Goal: Task Accomplishment & Management: Complete application form

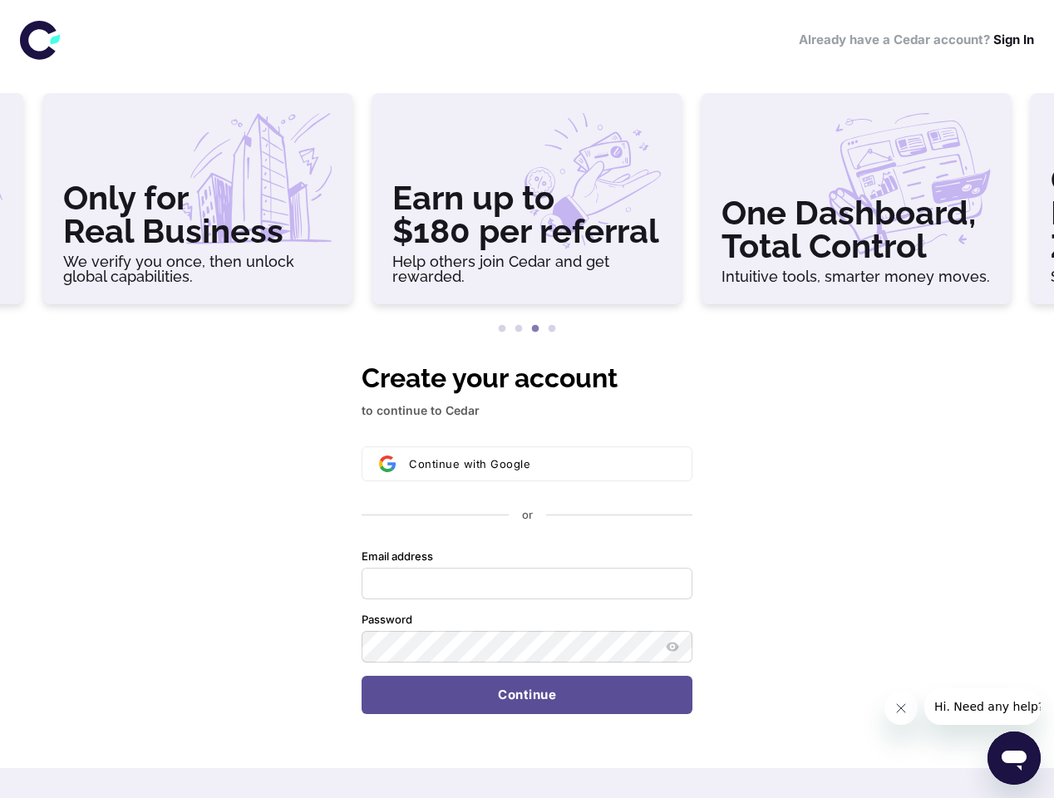
click at [198, 205] on h3 "Only for Real Business" at bounding box center [197, 214] width 269 height 66
click at [527, 205] on h3 "Earn up to $180 per referral" at bounding box center [526, 214] width 269 height 66
click at [856, 205] on h3 "One Dashboard, Total Control" at bounding box center [855, 229] width 269 height 66
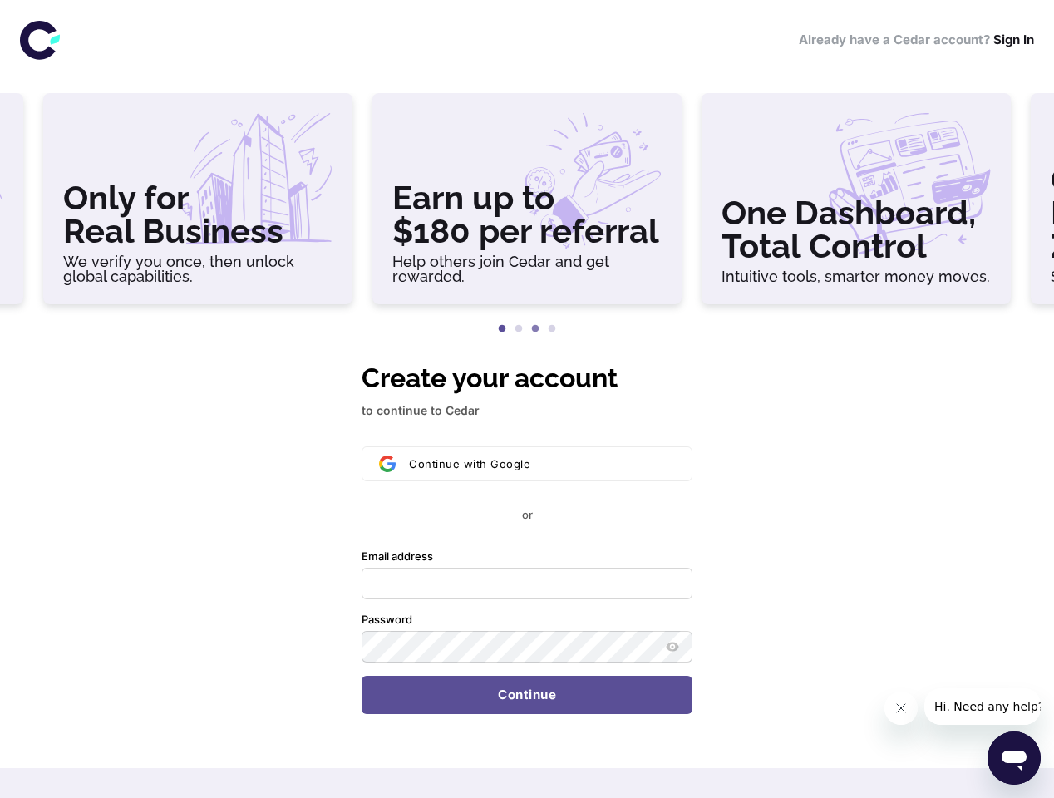
click at [502, 329] on button "1" at bounding box center [502, 329] width 17 height 17
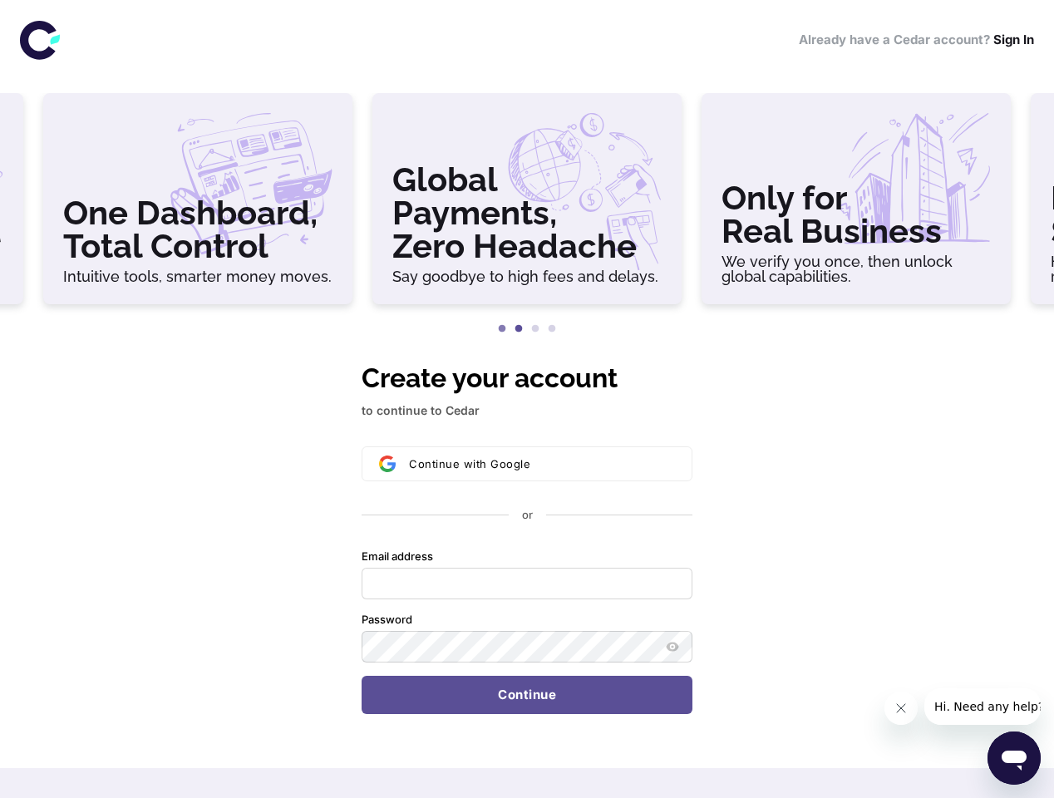
click at [519, 329] on button "2" at bounding box center [518, 329] width 17 height 17
click at [535, 329] on button "3" at bounding box center [535, 329] width 17 height 17
click at [552, 329] on button "4" at bounding box center [551, 329] width 17 height 17
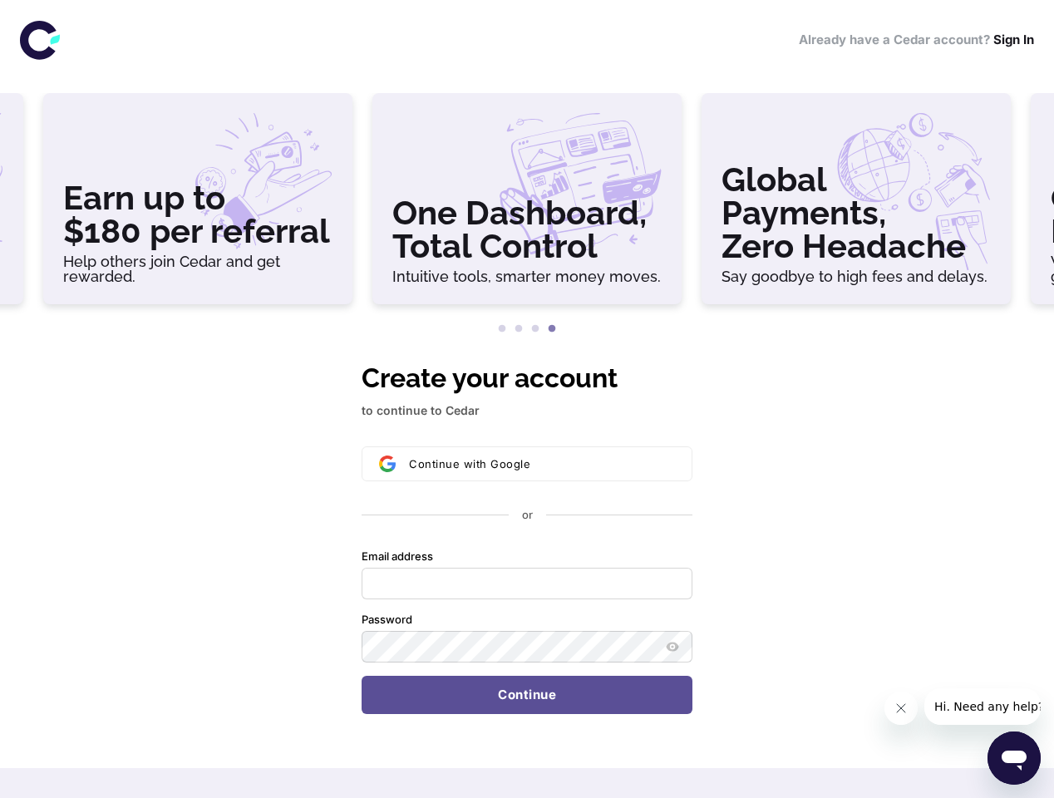
click at [527, 536] on div "Continue with Google or Email address Password Continue" at bounding box center [526, 580] width 331 height 268
